Goal: Task Accomplishment & Management: Manage account settings

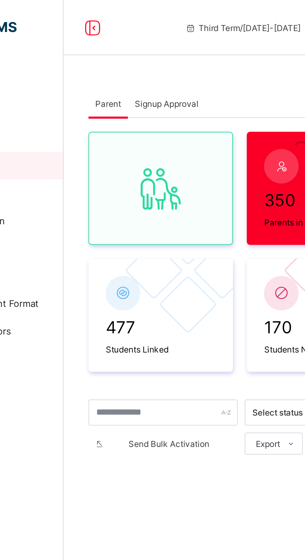
click at [116, 48] on span "Signup Approval" at bounding box center [121, 46] width 29 height 5
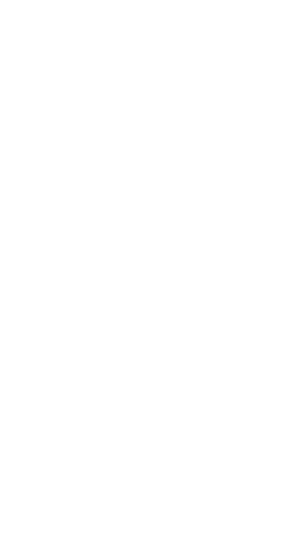
click at [295, 22] on div "Approve" at bounding box center [279, 19] width 32 height 10
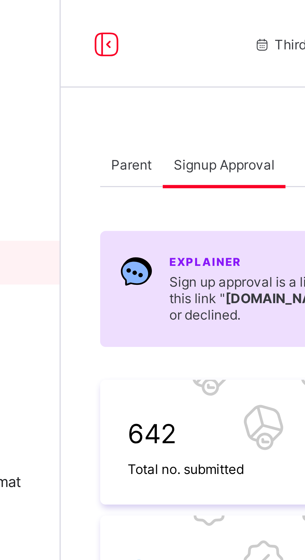
click at [98, 49] on div "Parent" at bounding box center [95, 46] width 18 height 12
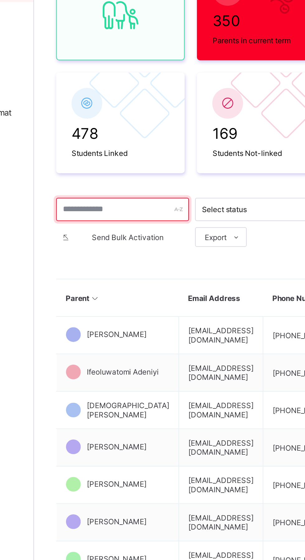
click at [121, 186] on input "text" at bounding box center [119, 186] width 67 height 12
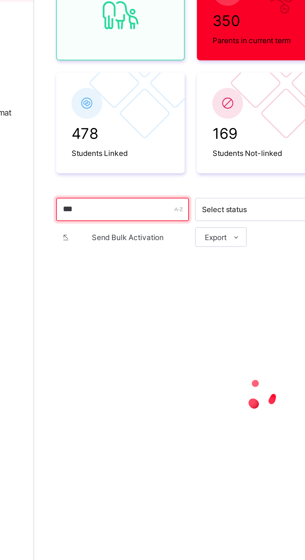
type input "***"
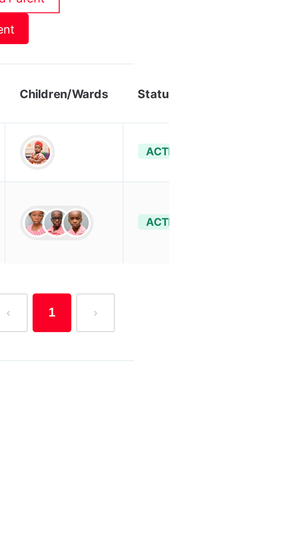
click at [0, 0] on ul "Edit Parent View Profile Reset Password Resend Activation Link Change Email Lin…" at bounding box center [0, 0] width 0 height 0
click at [0, 0] on div "Resend Activation Link" at bounding box center [0, 0] width 0 height 0
